Goal: Transaction & Acquisition: Subscribe to service/newsletter

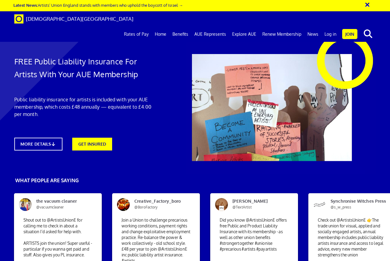
scroll to position [0, 2]
click at [23, 144] on link "MORE DETAILS" at bounding box center [38, 144] width 53 height 14
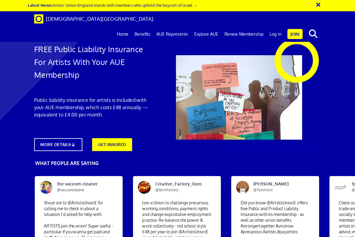
scroll to position [1345, 0]
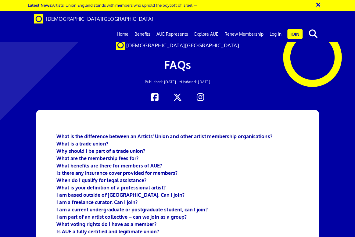
scroll to position [998, 0]
click at [52, 18] on span "[DEMOGRAPHIC_DATA][GEOGRAPHIC_DATA]" at bounding box center [100, 19] width 108 height 6
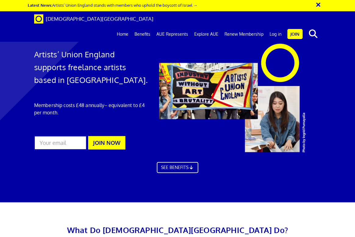
scroll to position [277, 0]
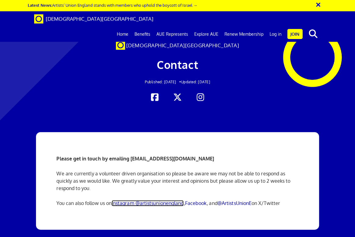
click at [132, 202] on link "Instagram @artistsunionengland" at bounding box center [148, 203] width 72 height 6
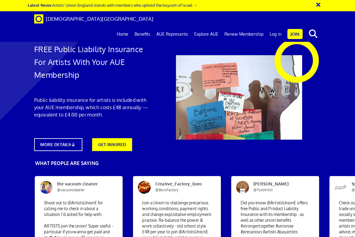
scroll to position [306, 0]
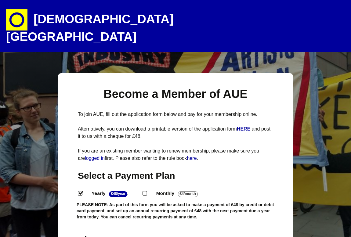
select select
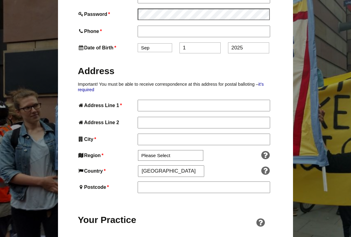
scroll to position [297, 0]
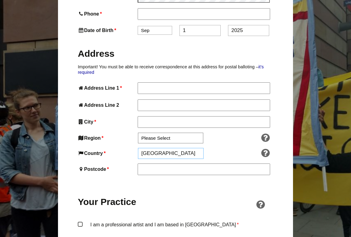
click at [171, 148] on input "England" at bounding box center [171, 153] width 66 height 11
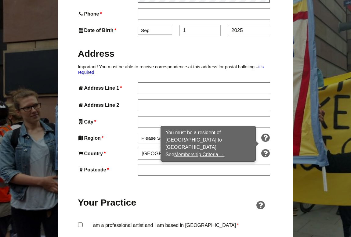
click at [262, 149] on icon at bounding box center [265, 154] width 13 height 10
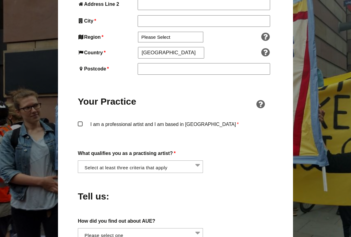
scroll to position [272, 0]
